Goal: Complete application form

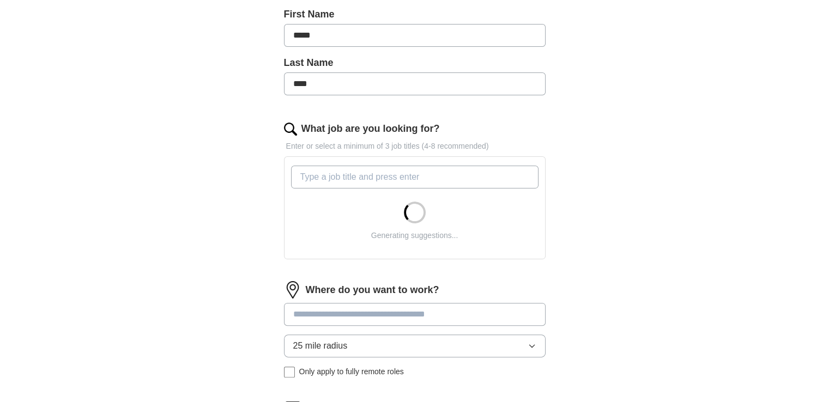
scroll to position [273, 0]
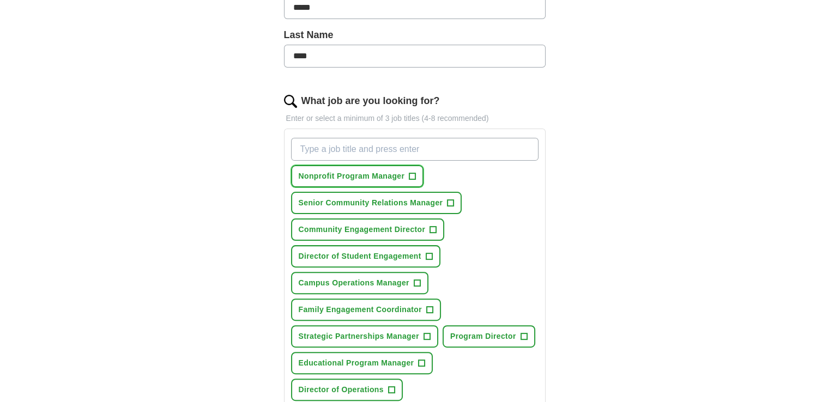
click at [409, 176] on span "+" at bounding box center [412, 176] width 7 height 7
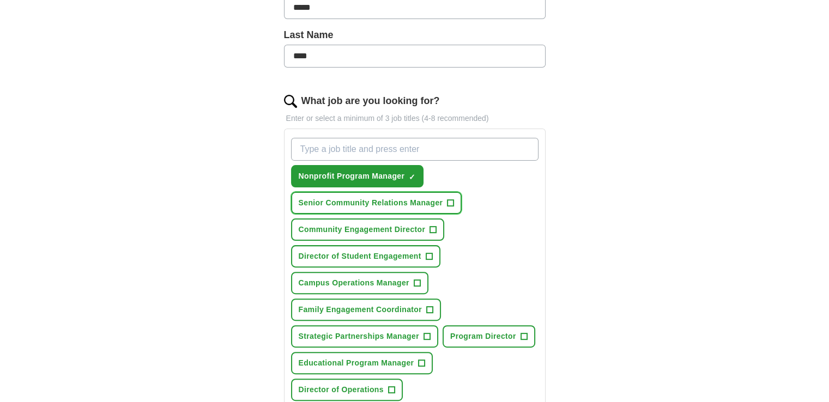
click at [451, 199] on span "+" at bounding box center [451, 203] width 7 height 9
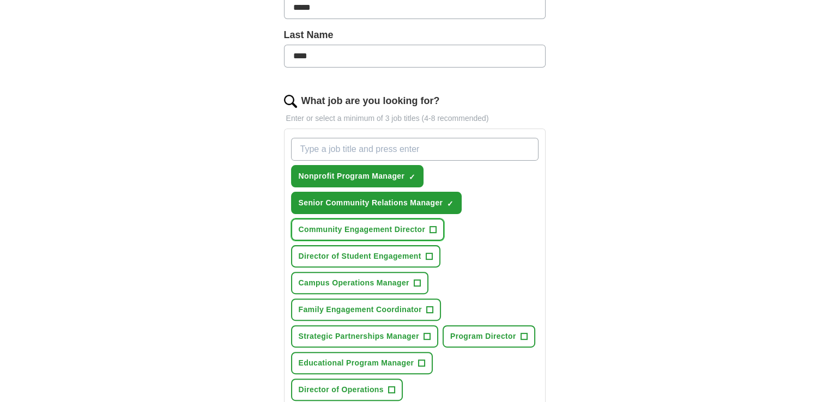
click at [434, 229] on span "+" at bounding box center [433, 230] width 7 height 9
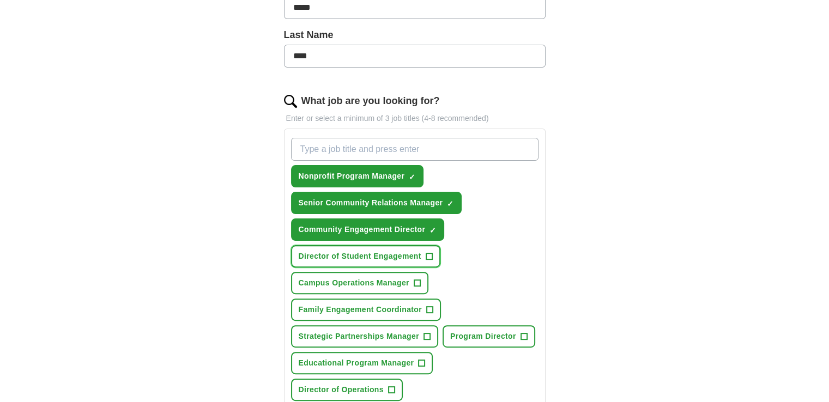
click at [429, 254] on span "+" at bounding box center [429, 256] width 7 height 9
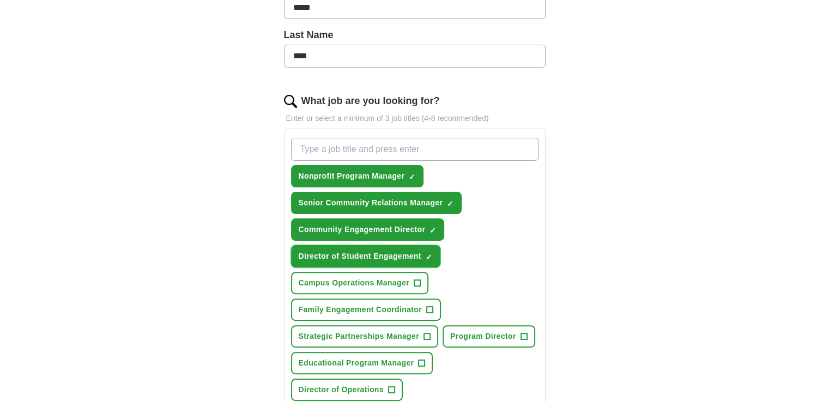
scroll to position [327, 0]
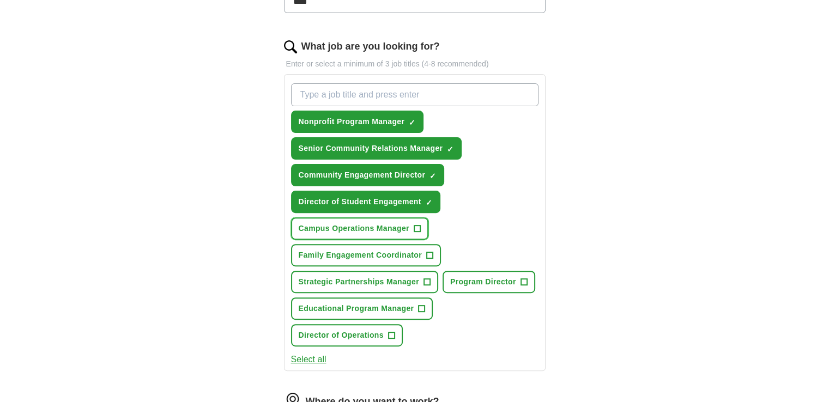
click at [417, 225] on span "+" at bounding box center [417, 229] width 7 height 9
click at [430, 252] on span "+" at bounding box center [429, 255] width 7 height 9
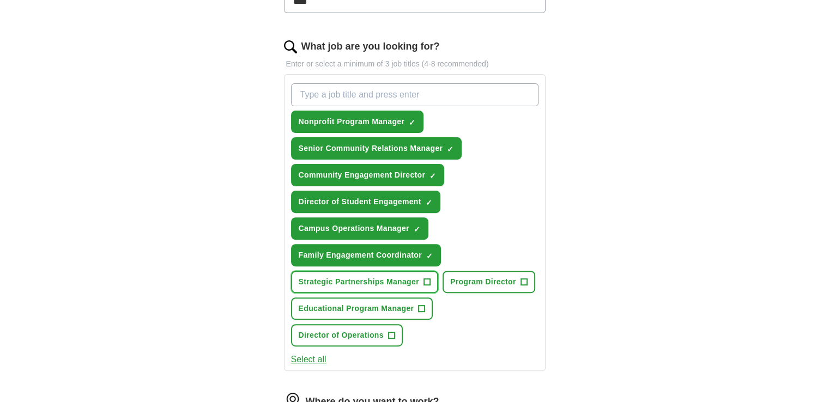
click at [429, 278] on span "+" at bounding box center [427, 282] width 7 height 9
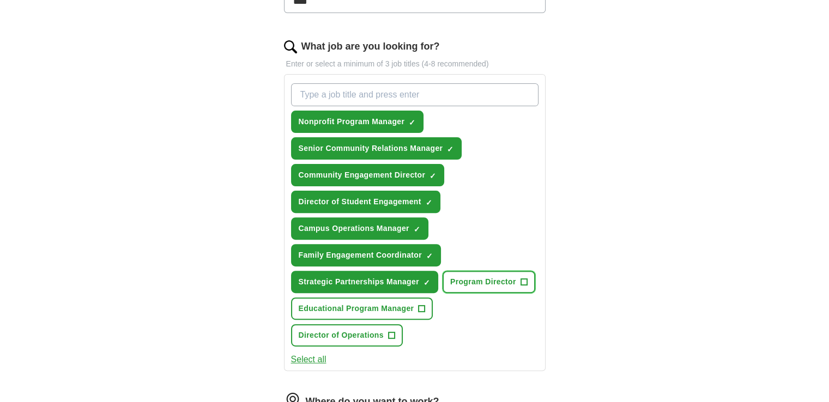
click at [526, 278] on span "+" at bounding box center [524, 282] width 7 height 9
click at [425, 303] on button "Educational Program Manager +" at bounding box center [362, 309] width 142 height 22
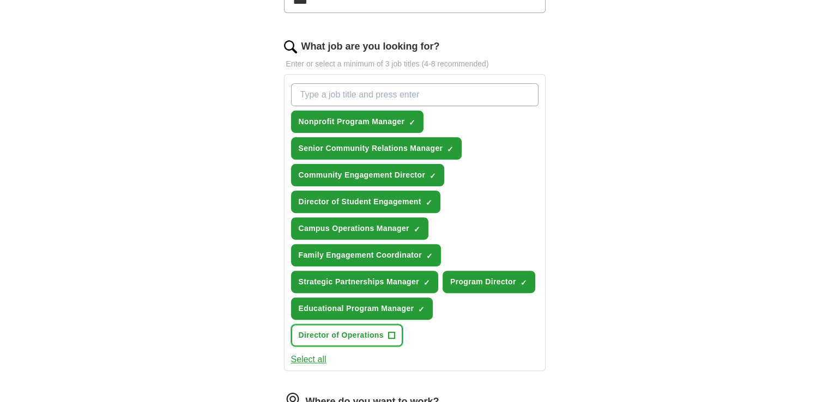
click at [387, 330] on button "Director of Operations +" at bounding box center [347, 335] width 112 height 22
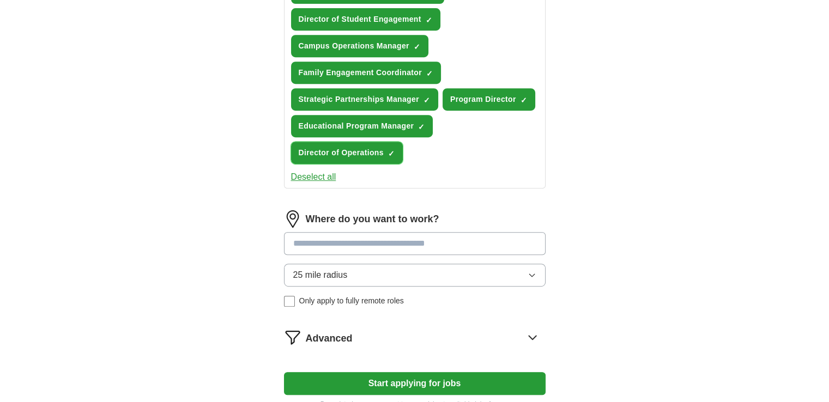
scroll to position [545, 0]
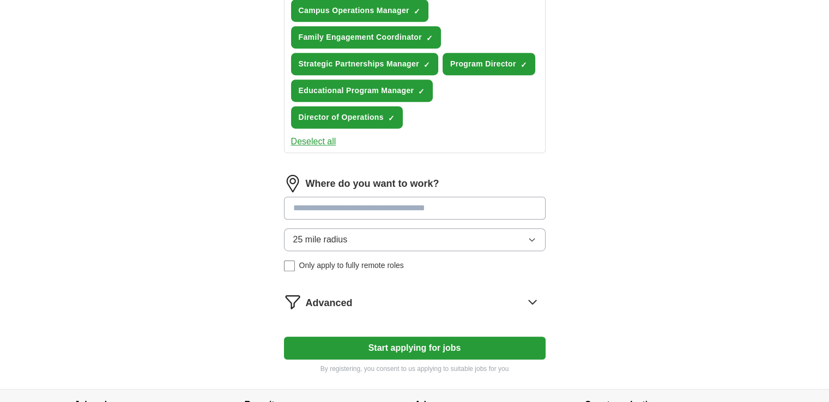
click at [428, 202] on input at bounding box center [415, 208] width 262 height 23
type input "*******"
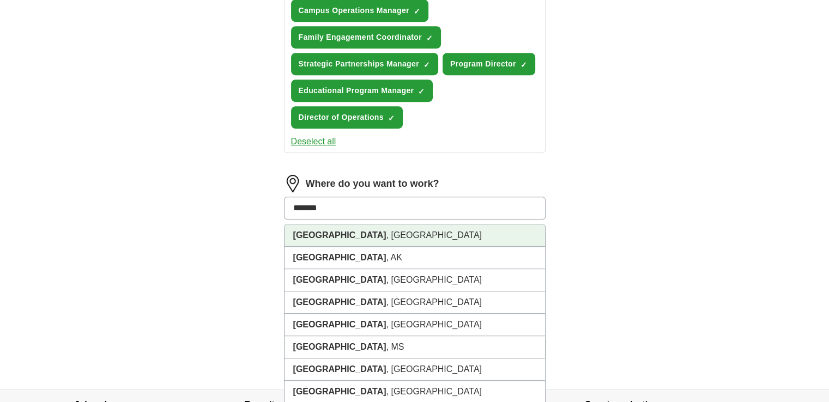
click at [413, 225] on li "[GEOGRAPHIC_DATA] , [GEOGRAPHIC_DATA]" at bounding box center [415, 236] width 261 height 22
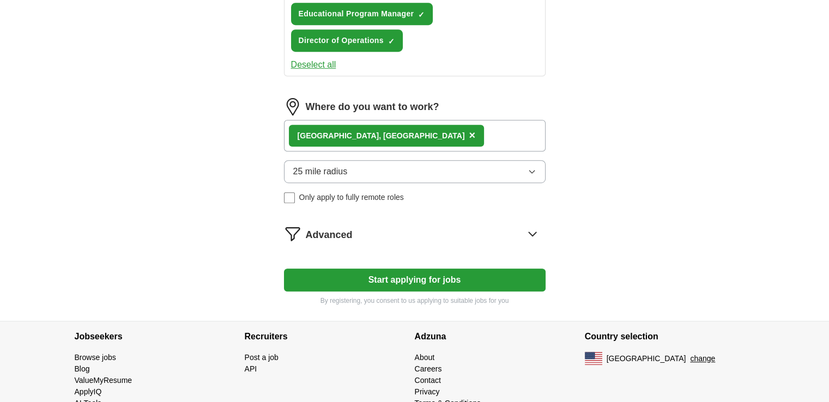
scroll to position [646, 0]
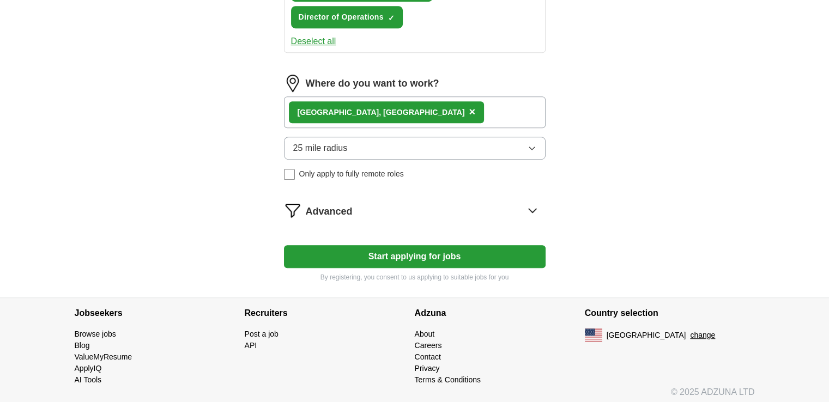
click at [417, 251] on button "Start applying for jobs" at bounding box center [415, 256] width 262 height 23
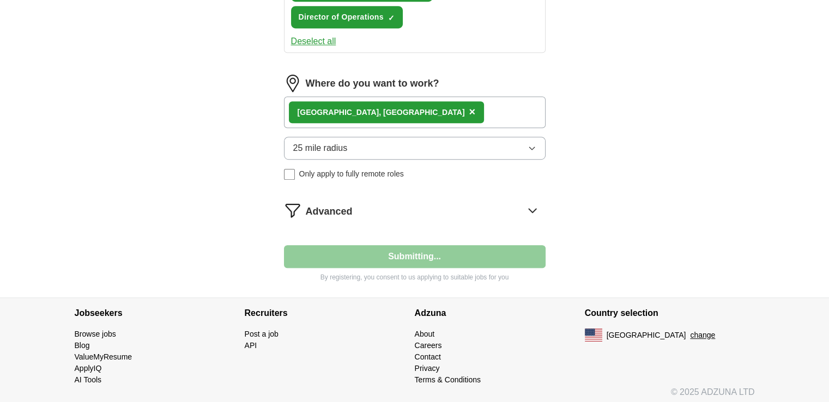
select select "**"
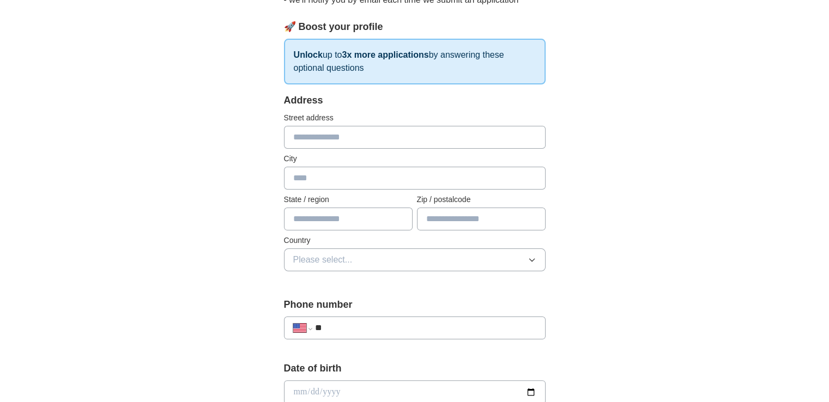
scroll to position [164, 0]
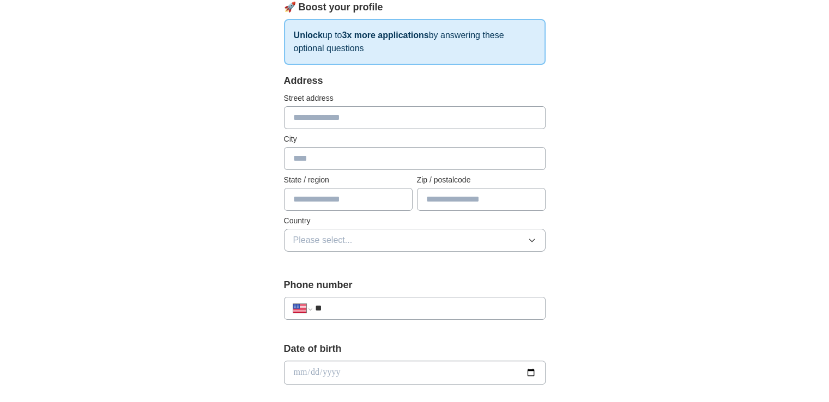
click at [397, 115] on input "text" at bounding box center [415, 117] width 262 height 23
type input "**********"
type input "**"
type input "*****"
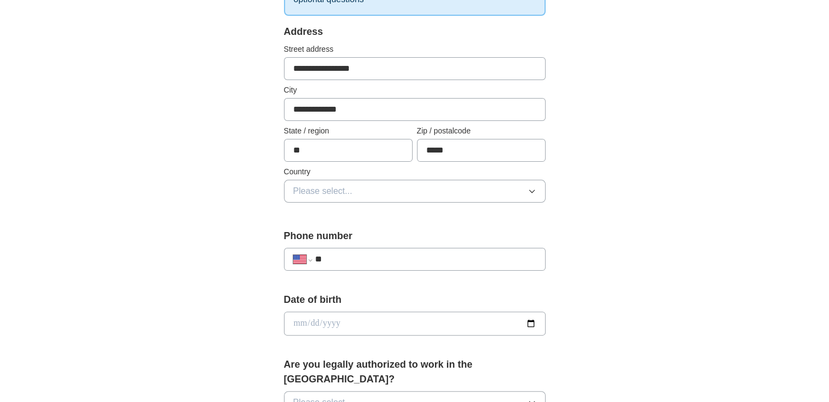
scroll to position [273, 0]
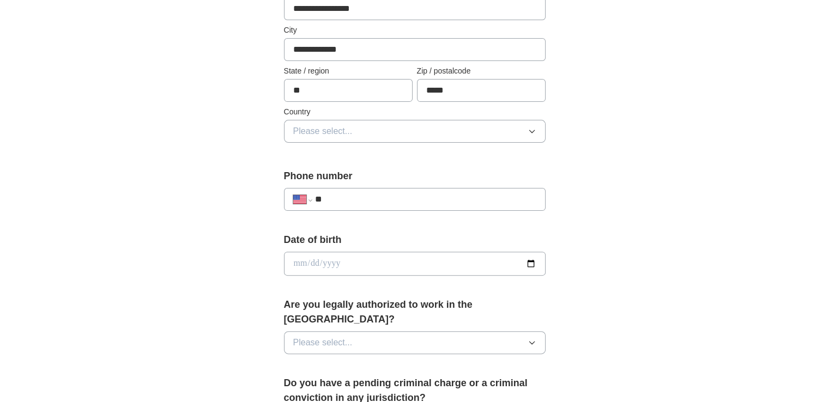
click at [399, 136] on button "Please select..." at bounding box center [415, 131] width 262 height 23
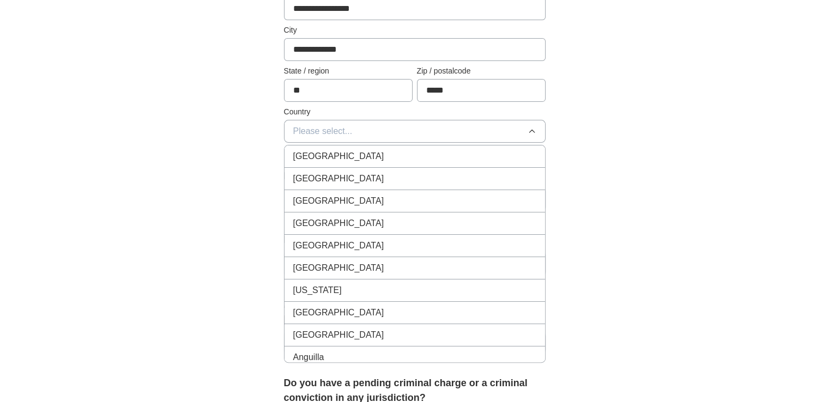
click at [393, 174] on div "[GEOGRAPHIC_DATA]" at bounding box center [414, 178] width 243 height 13
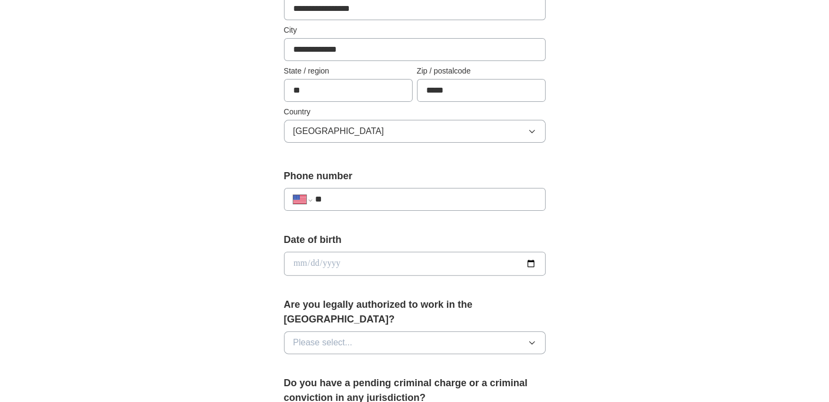
click at [398, 196] on input "**" at bounding box center [425, 199] width 221 height 13
type input "**********"
click at [365, 262] on input "date" at bounding box center [415, 264] width 262 height 24
type input "**********"
click at [517, 332] on button "Please select..." at bounding box center [415, 343] width 262 height 23
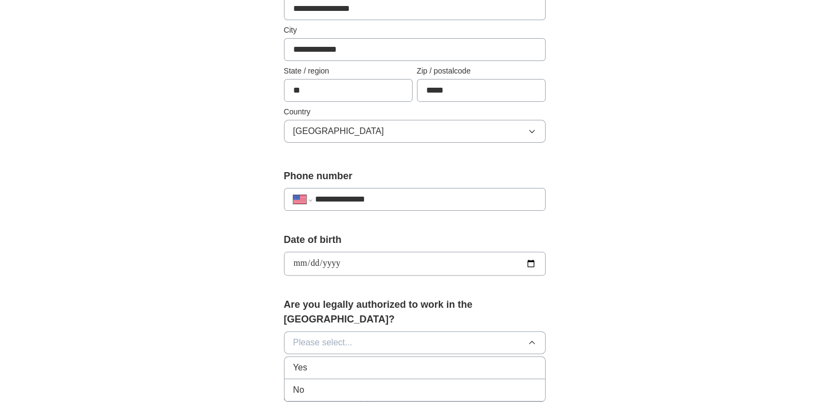
click at [407, 361] on div "Yes" at bounding box center [414, 367] width 243 height 13
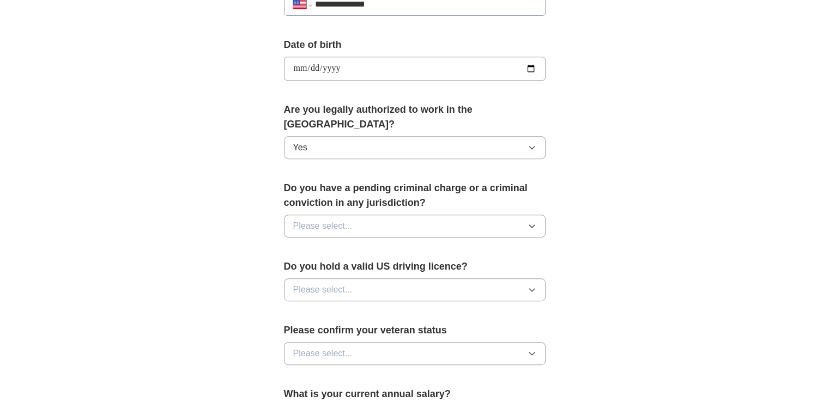
scroll to position [491, 0]
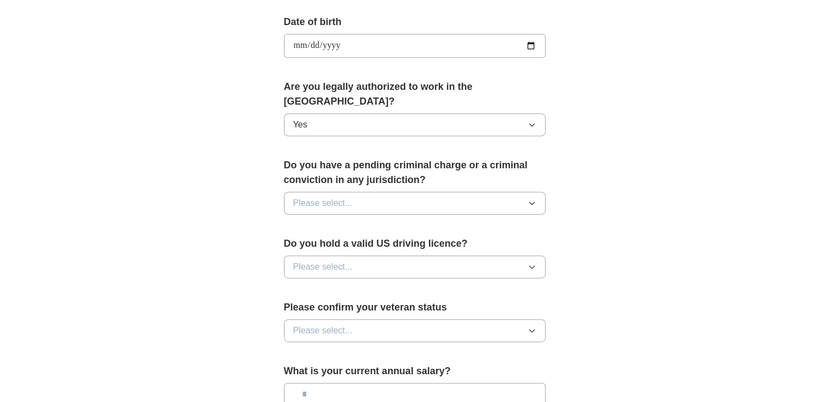
click at [406, 192] on button "Please select..." at bounding box center [415, 203] width 262 height 23
click at [386, 244] on div "No" at bounding box center [414, 250] width 243 height 13
click at [394, 256] on button "Please select..." at bounding box center [415, 267] width 262 height 23
click at [378, 286] on div "Yes" at bounding box center [414, 292] width 243 height 13
click at [396, 320] on button "Please select..." at bounding box center [415, 331] width 262 height 23
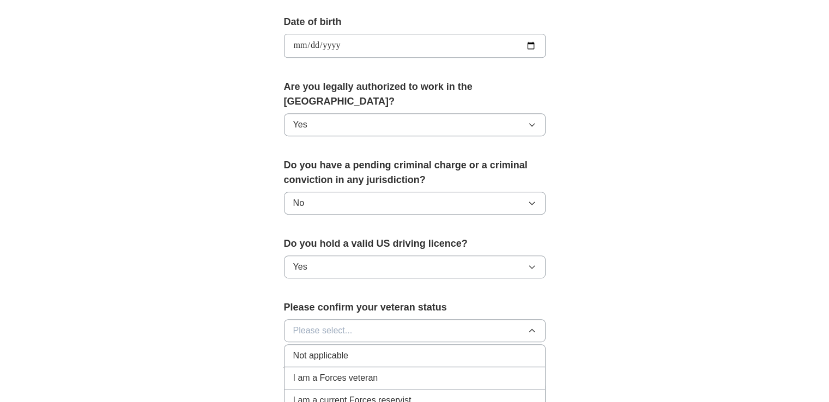
click at [376, 349] on div "Not applicable" at bounding box center [414, 355] width 243 height 13
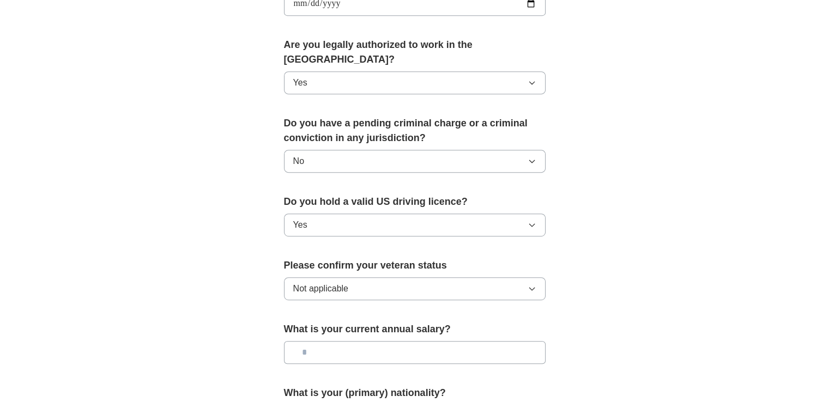
scroll to position [654, 0]
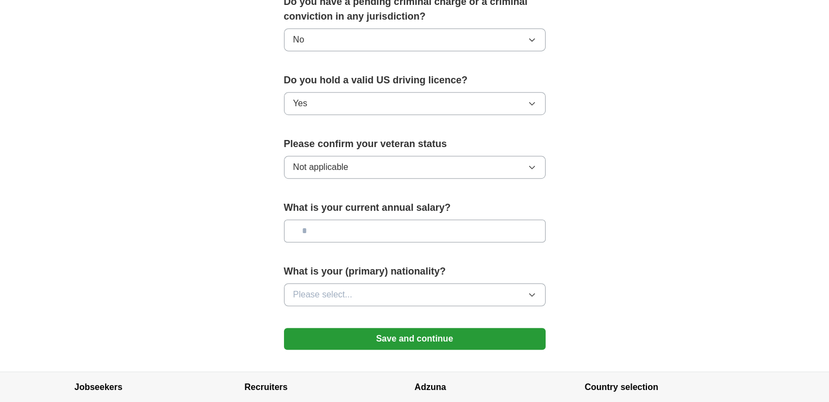
click at [447, 220] on input "text" at bounding box center [415, 231] width 262 height 23
drag, startPoint x: 390, startPoint y: 216, endPoint x: 309, endPoint y: 207, distance: 81.8
click at [309, 220] on input "*******" at bounding box center [415, 231] width 262 height 23
type input "********"
click at [390, 284] on button "Please select..." at bounding box center [415, 295] width 262 height 23
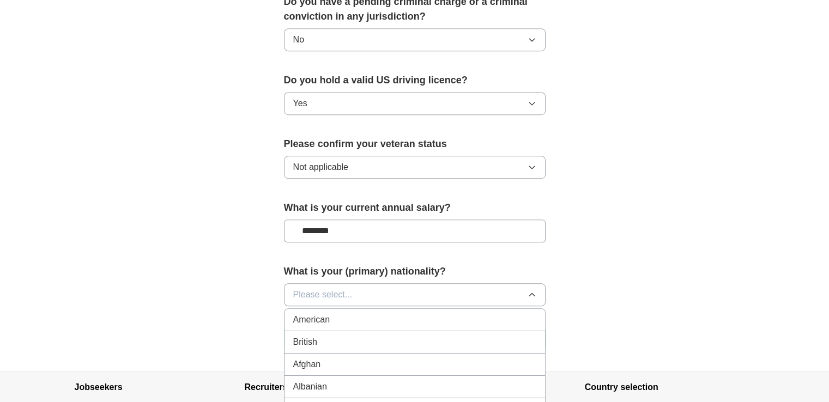
click at [385, 309] on li "American" at bounding box center [415, 320] width 261 height 22
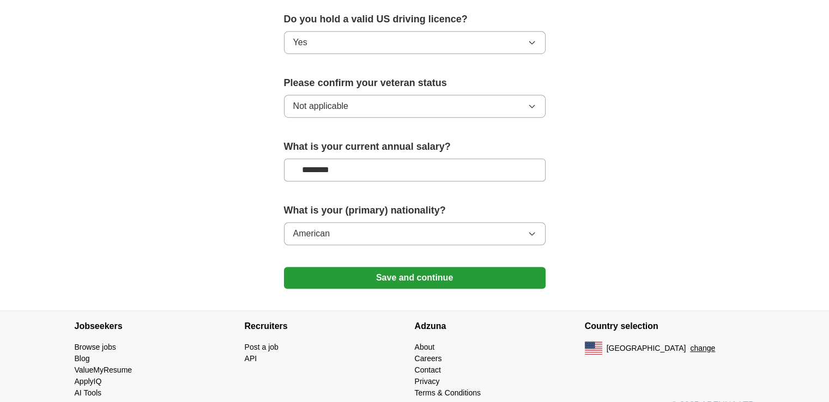
scroll to position [716, 0]
click at [445, 267] on button "Save and continue" at bounding box center [415, 278] width 262 height 22
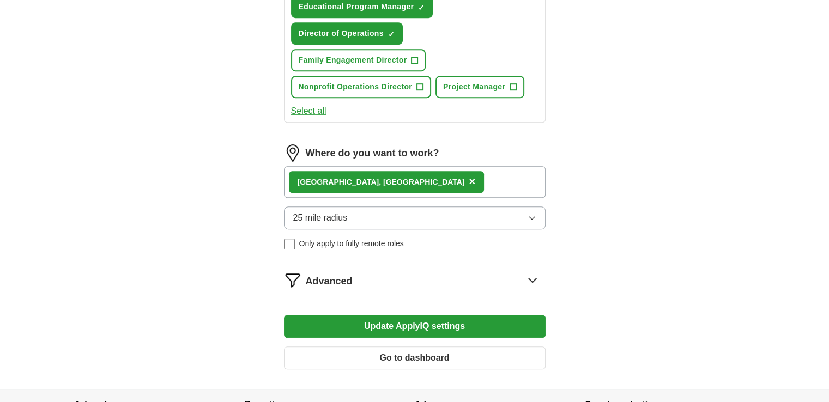
scroll to position [720, 0]
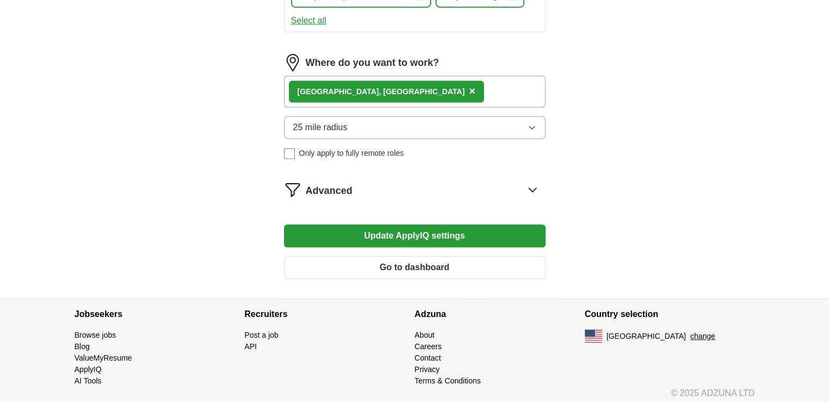
click at [459, 227] on button "Update ApplyIQ settings" at bounding box center [415, 236] width 262 height 23
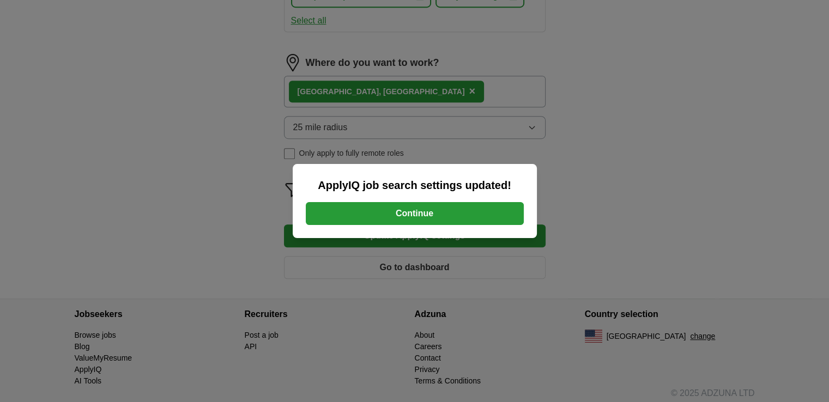
click at [467, 214] on button "Continue" at bounding box center [415, 213] width 218 height 23
